Goal: Find contact information: Find contact information

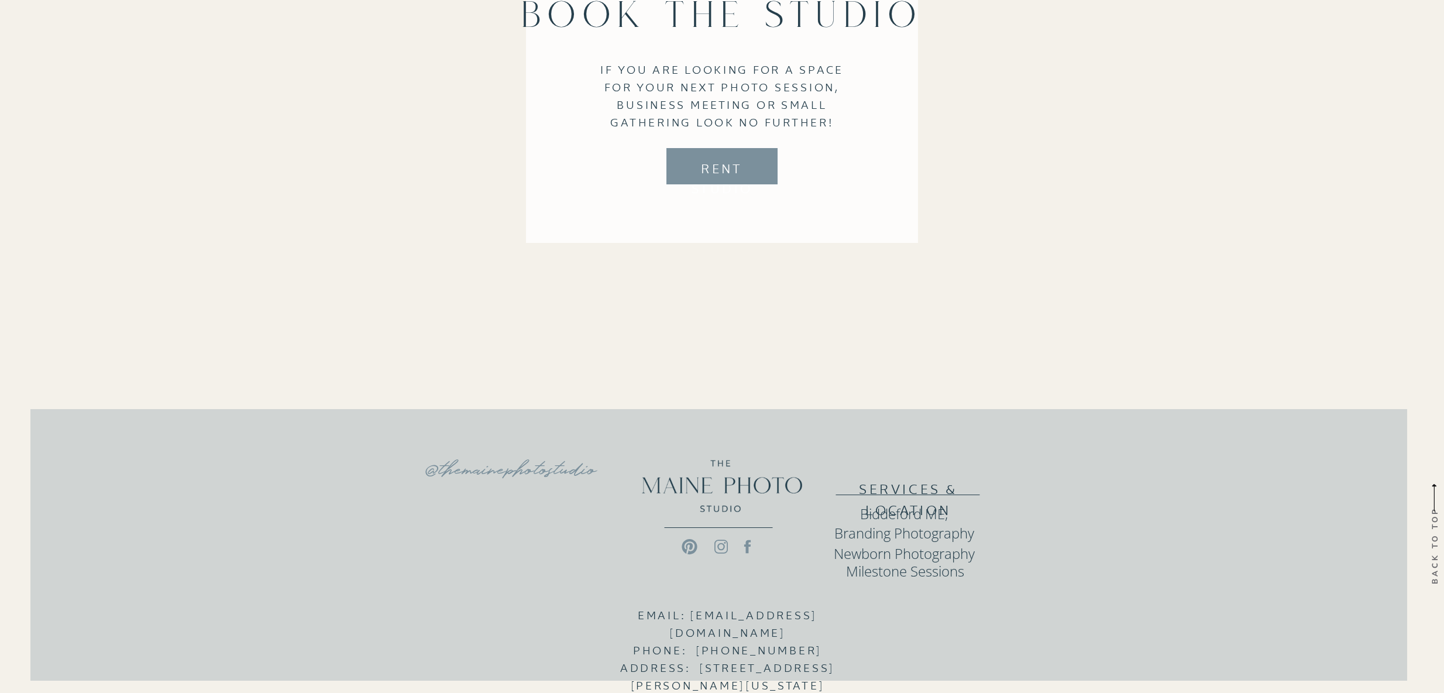
scroll to position [2614, 0]
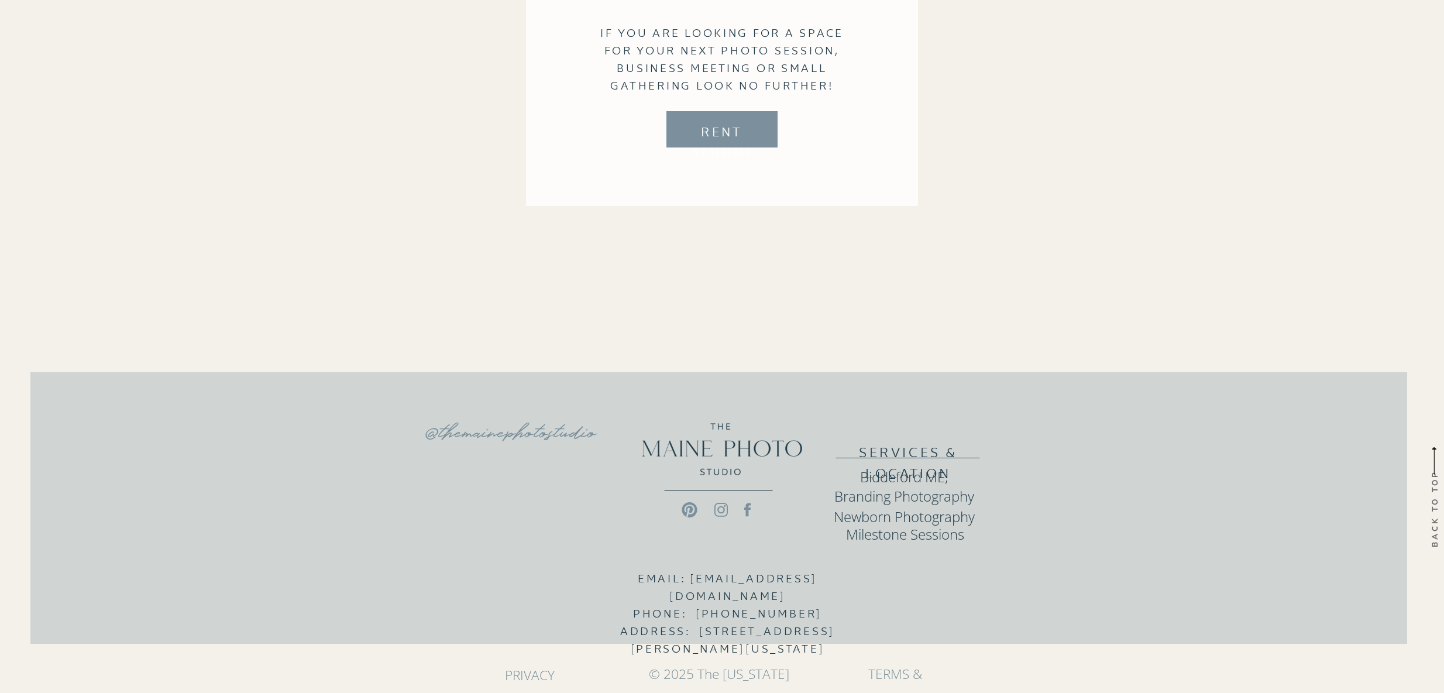
drag, startPoint x: 883, startPoint y: 597, endPoint x: 866, endPoint y: 594, distance: 17.1
click at [866, 594] on div "back to top @themainephotostudio privacy policy © 2025 The [US_STATE] Photo Stu…" at bounding box center [722, 521] width 702 height 343
click at [576, 597] on div at bounding box center [718, 507] width 1376 height 271
drag, startPoint x: 869, startPoint y: 597, endPoint x: 604, endPoint y: 597, distance: 264.4
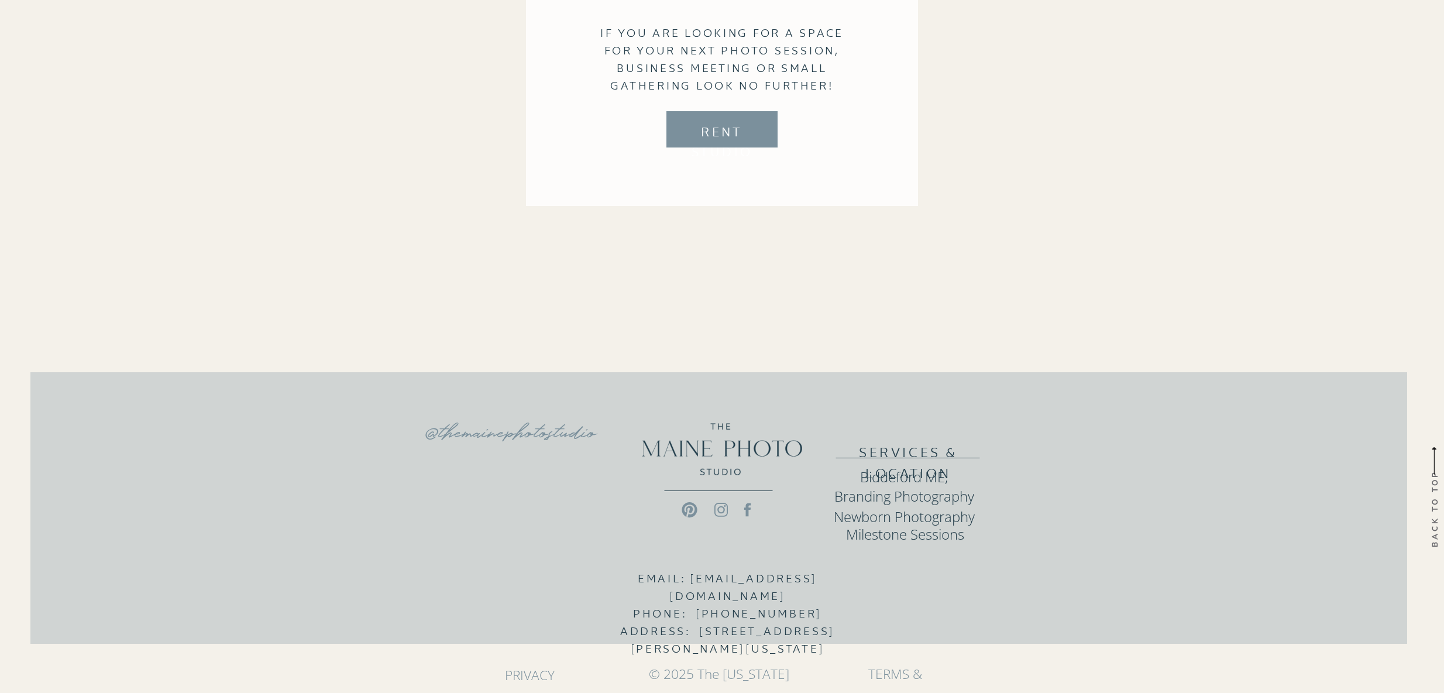
click at [604, 597] on div "back to top @themainephotostudio privacy policy © 2025 The [US_STATE] Photo Stu…" at bounding box center [722, 521] width 702 height 343
click at [898, 594] on div at bounding box center [718, 507] width 1376 height 271
drag, startPoint x: 877, startPoint y: 588, endPoint x: 866, endPoint y: 594, distance: 12.6
click at [866, 594] on div "back to top @themainephotostudio privacy policy © 2025 The [US_STATE] Photo Stu…" at bounding box center [722, 521] width 702 height 343
click at [893, 594] on div at bounding box center [718, 507] width 1376 height 271
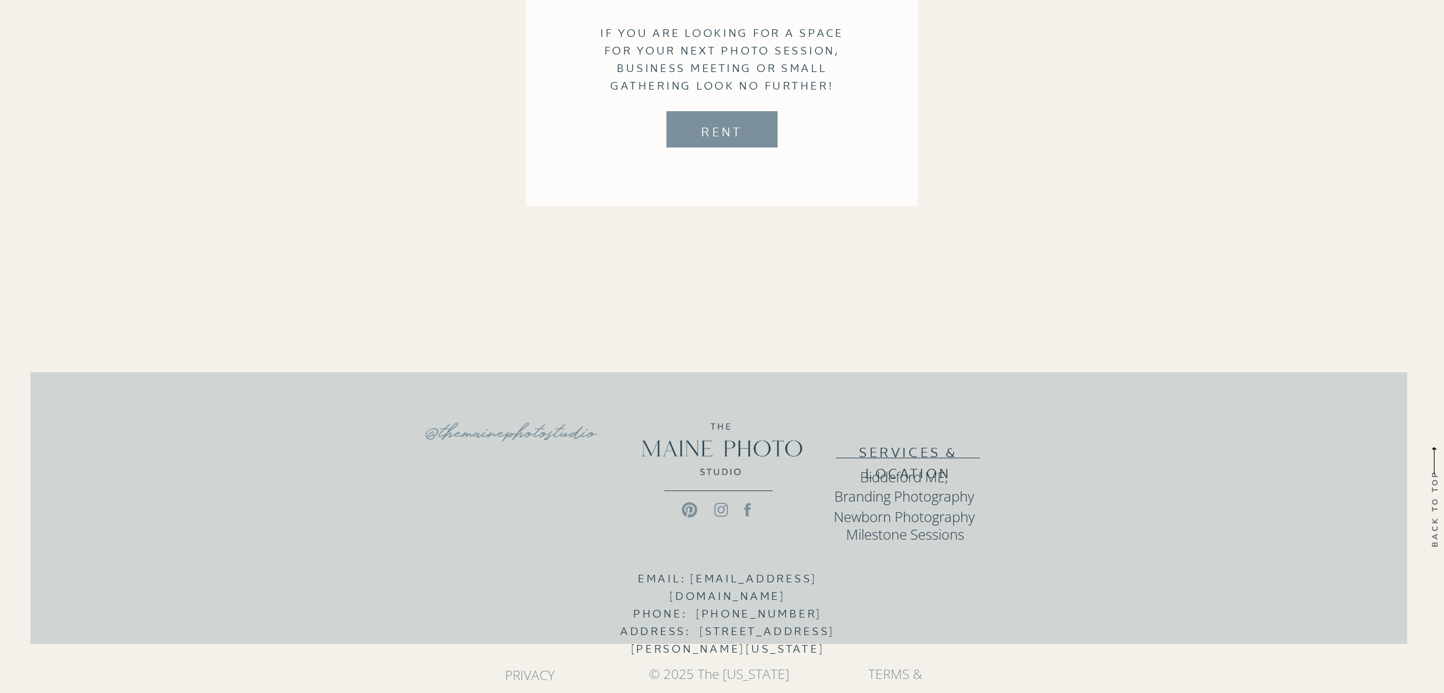
drag, startPoint x: 869, startPoint y: 594, endPoint x: 604, endPoint y: 602, distance: 264.5
click at [604, 602] on div "back to top @themainephotostudio privacy policy © 2025 The [US_STATE] Photo Stu…" at bounding box center [722, 521] width 702 height 343
click at [530, 572] on div at bounding box center [718, 507] width 1376 height 271
drag, startPoint x: 607, startPoint y: 592, endPoint x: 866, endPoint y: 592, distance: 259.7
click at [849, 592] on h3 "Email: [EMAIL_ADDRESS][DOMAIN_NAME] Phone: [PHONE_NUMBER] Address: [STREET_ADDR…" at bounding box center [727, 584] width 244 height 29
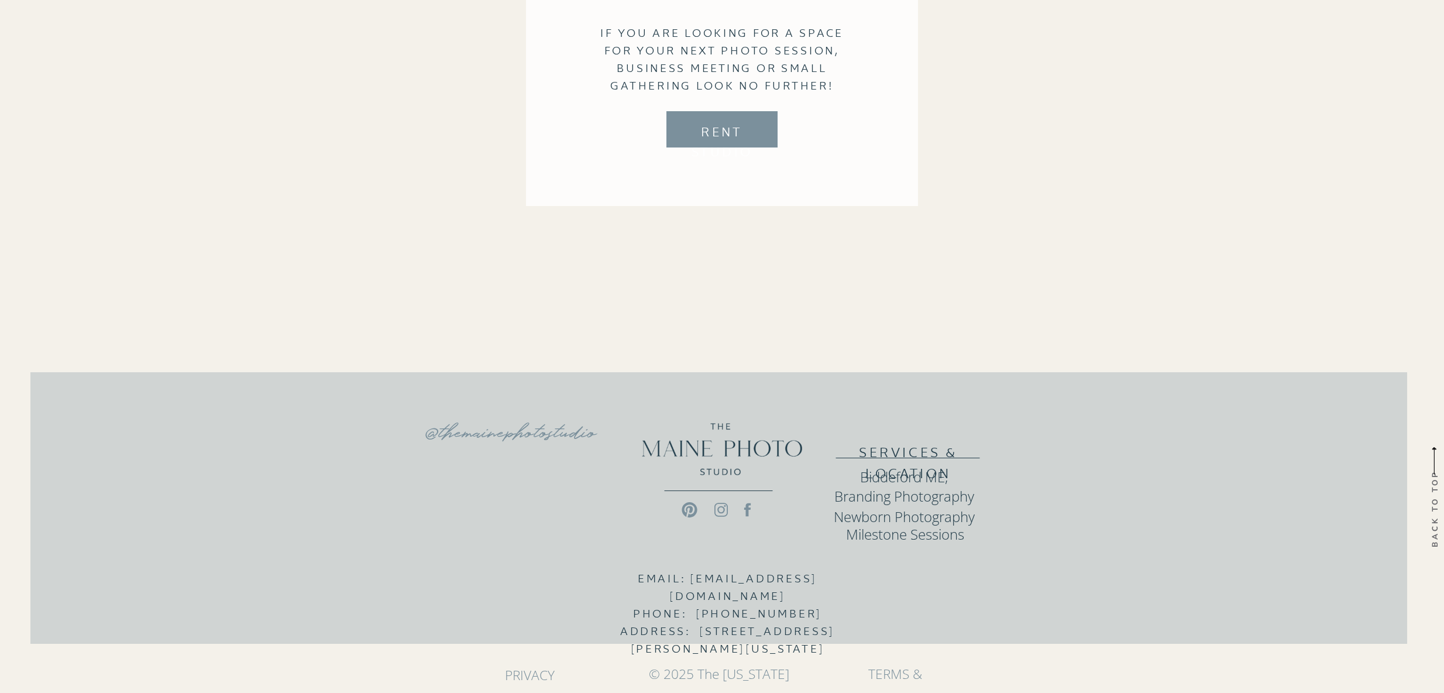
copy h3 "[EMAIL_ADDRESS][DOMAIN_NAME]"
